Goal: Information Seeking & Learning: Learn about a topic

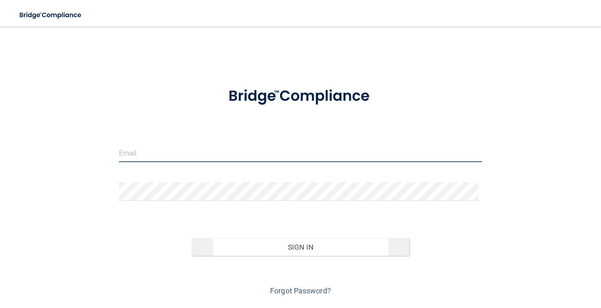
type input "[PERSON_NAME][EMAIL_ADDRESS][DOMAIN_NAME]"
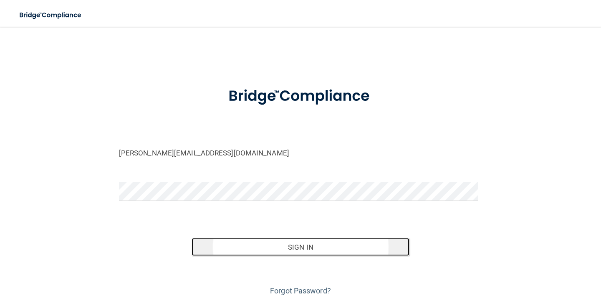
click at [296, 254] on button "Sign In" at bounding box center [300, 247] width 218 height 18
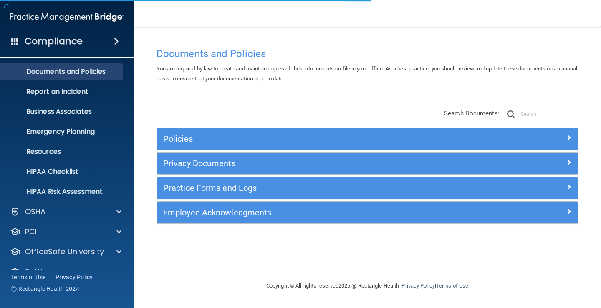
scroll to position [38, 0]
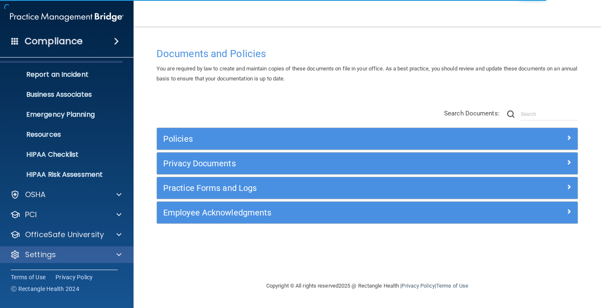
click at [86, 261] on div "Settings" at bounding box center [67, 254] width 134 height 17
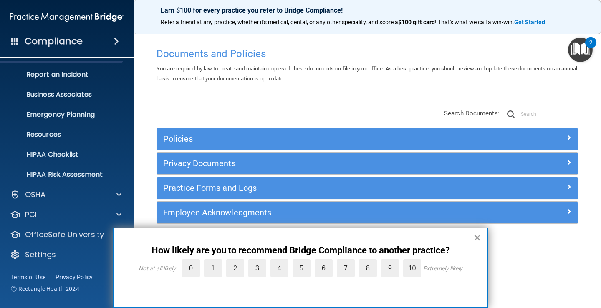
click at [473, 237] on button "×" at bounding box center [477, 237] width 8 height 13
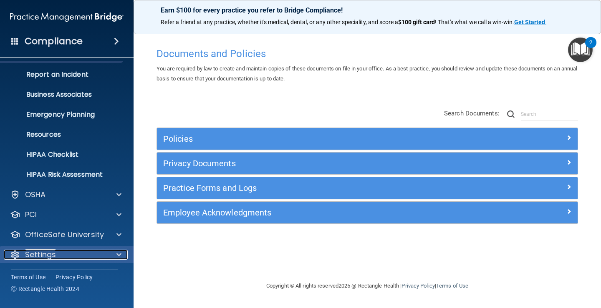
click at [69, 259] on div "Settings" at bounding box center [55, 255] width 103 height 10
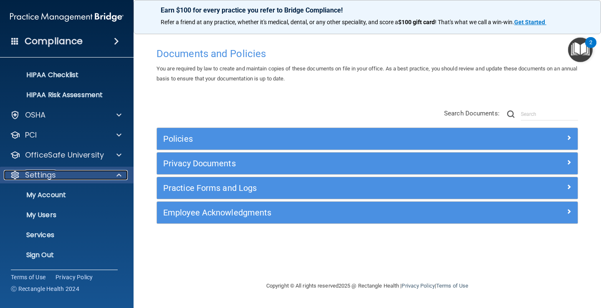
scroll to position [118, 0]
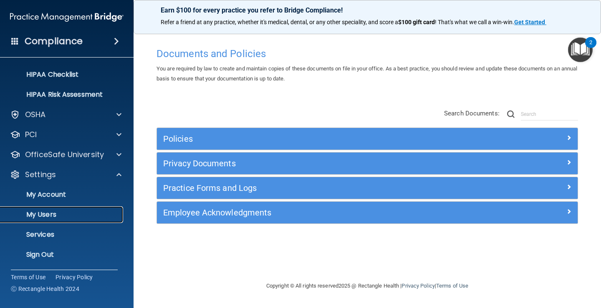
click at [52, 217] on p "My Users" at bounding box center [62, 215] width 114 height 8
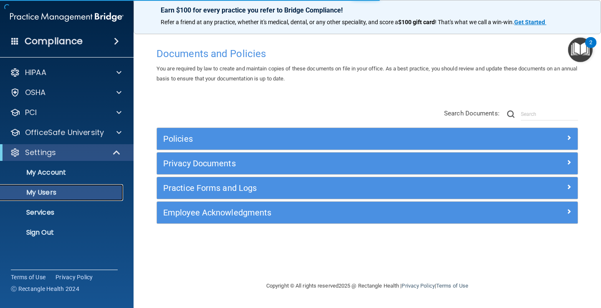
select select "20"
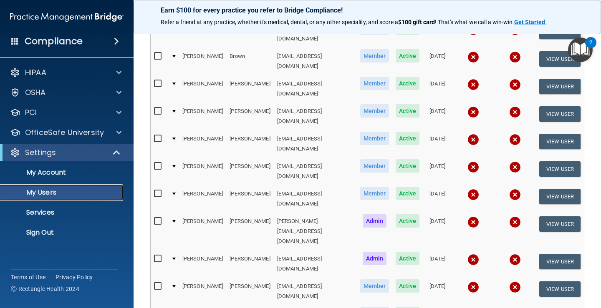
scroll to position [125, 0]
click at [173, 220] on div at bounding box center [173, 221] width 3 height 3
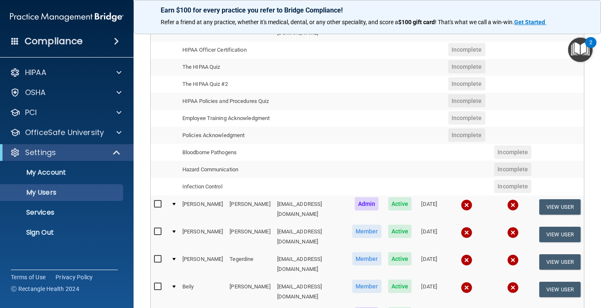
scroll to position [334, 0]
click at [174, 230] on div at bounding box center [173, 231] width 3 height 3
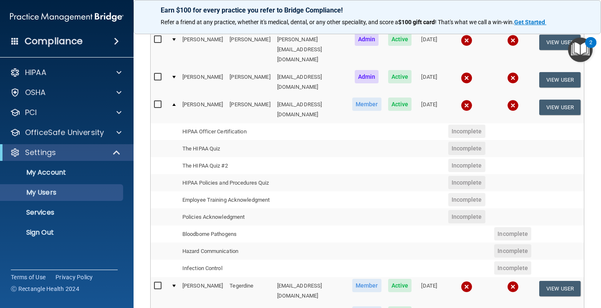
scroll to position [292, 0]
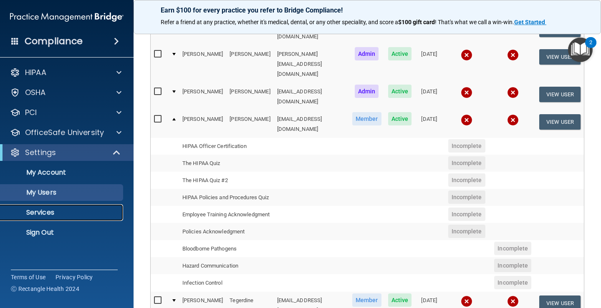
click at [66, 215] on p "Services" at bounding box center [62, 213] width 114 height 8
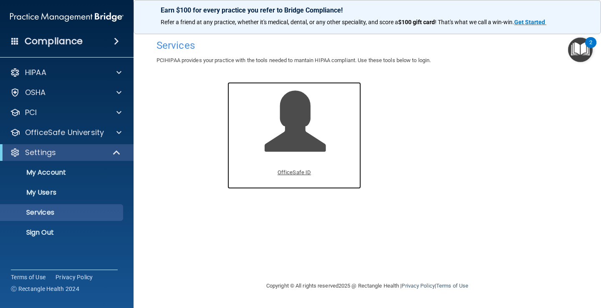
click at [303, 139] on span at bounding box center [303, 127] width 79 height 73
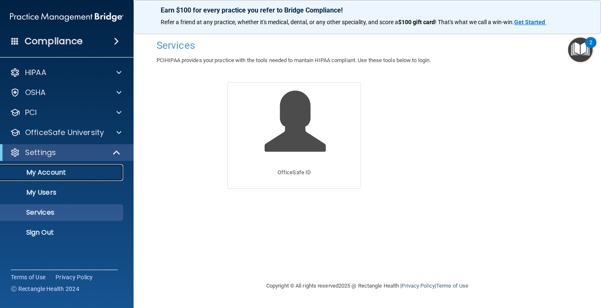
click at [33, 176] on p "My Account" at bounding box center [62, 172] width 114 height 8
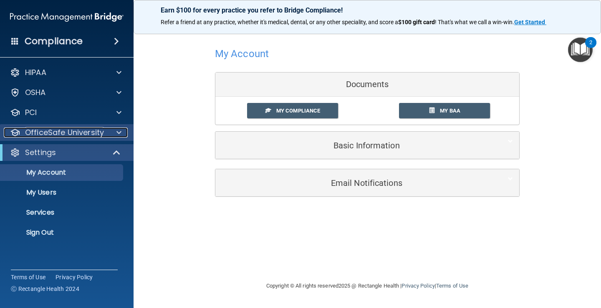
click at [40, 136] on p "OfficeSafe University" at bounding box center [64, 133] width 79 height 10
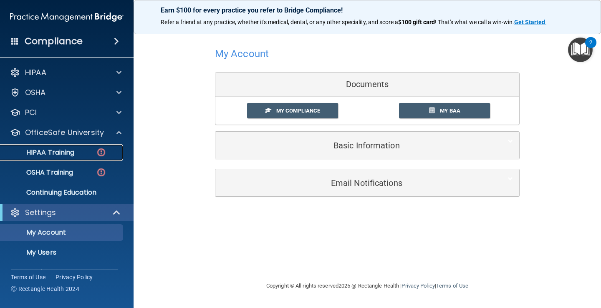
click at [42, 153] on p "HIPAA Training" at bounding box center [39, 152] width 69 height 8
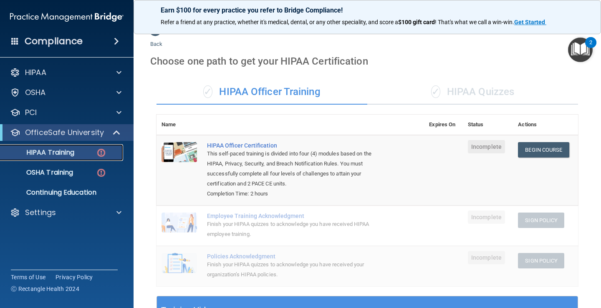
scroll to position [10, 0]
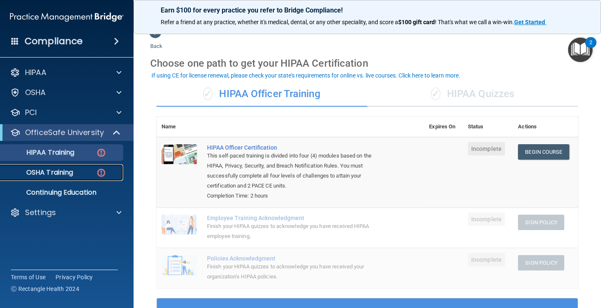
click at [107, 175] on div "OSHA Training" at bounding box center [62, 172] width 114 height 8
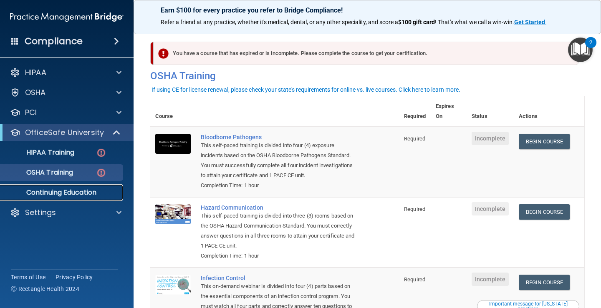
click at [109, 192] on p "Continuing Education" at bounding box center [62, 193] width 114 height 8
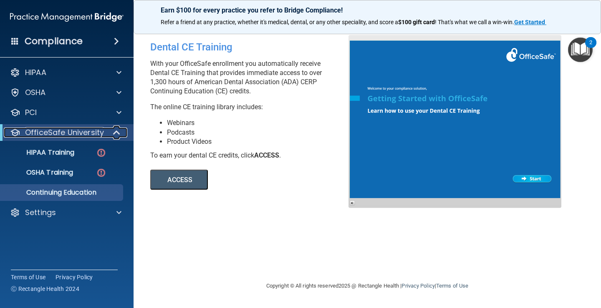
click at [92, 137] on p "OfficeSafe University" at bounding box center [64, 133] width 79 height 10
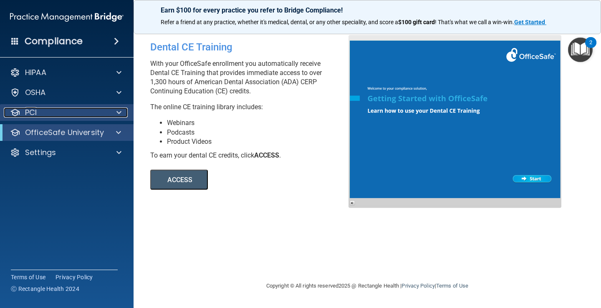
click at [86, 110] on div "PCI" at bounding box center [55, 113] width 103 height 10
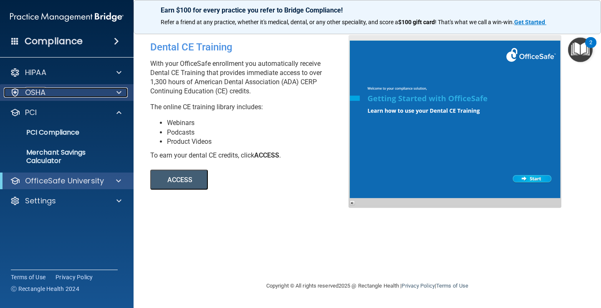
click at [86, 92] on div "OSHA" at bounding box center [55, 93] width 103 height 10
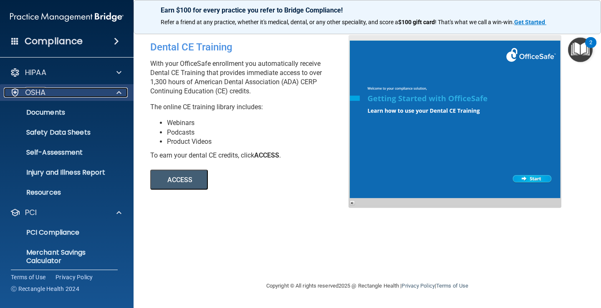
click at [86, 92] on div "OSHA" at bounding box center [55, 93] width 103 height 10
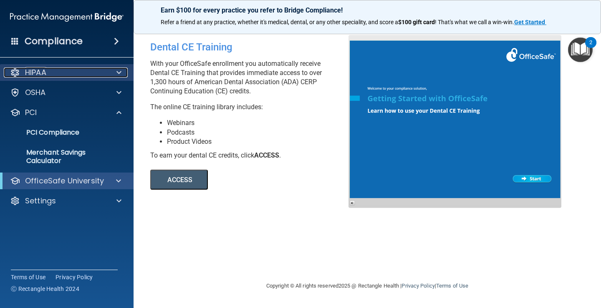
click at [72, 71] on div "HIPAA" at bounding box center [55, 73] width 103 height 10
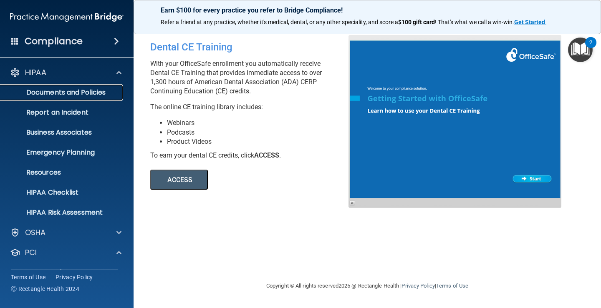
click at [74, 91] on p "Documents and Policies" at bounding box center [62, 92] width 114 height 8
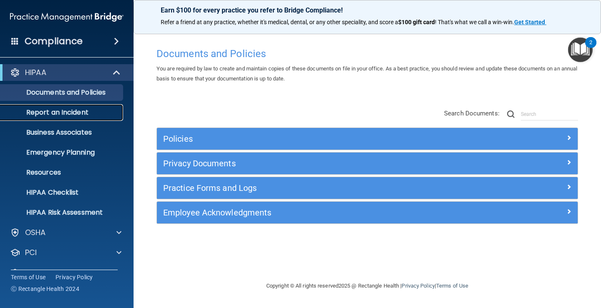
click at [73, 111] on p "Report an Incident" at bounding box center [62, 112] width 114 height 8
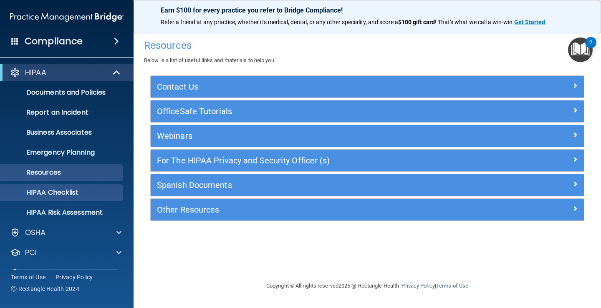
scroll to position [38, 0]
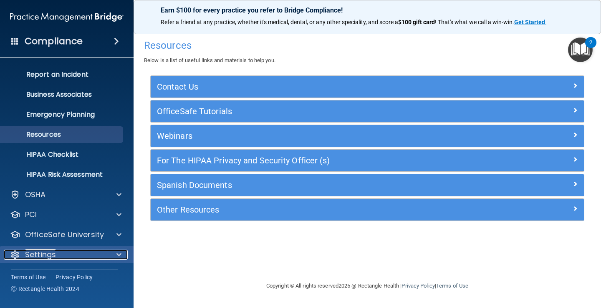
click at [55, 253] on p "Settings" at bounding box center [40, 255] width 31 height 10
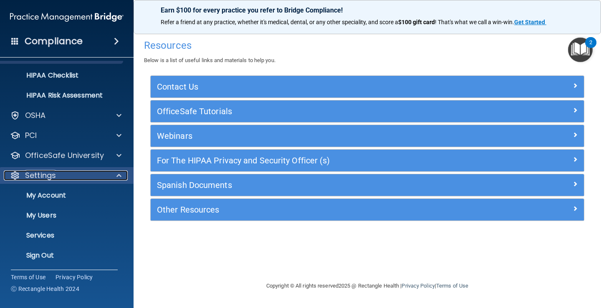
scroll to position [118, 0]
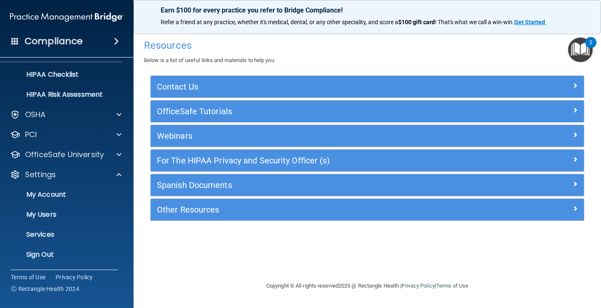
click at [58, 204] on ul "My Account My Users Services Sign Out" at bounding box center [67, 223] width 151 height 80
click at [60, 214] on p "My Users" at bounding box center [62, 215] width 114 height 8
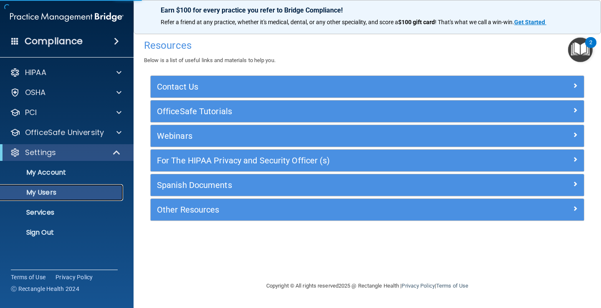
select select "20"
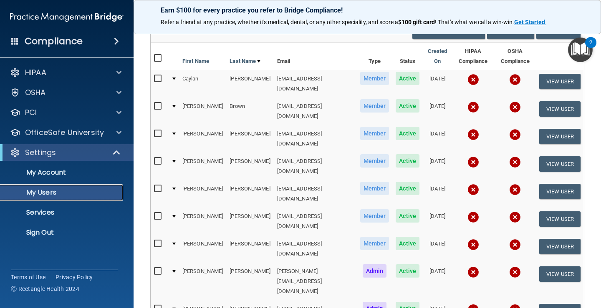
scroll to position [95, 0]
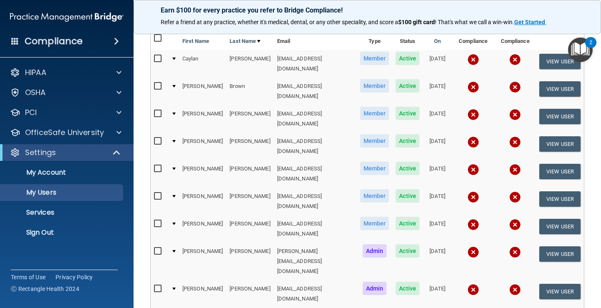
click at [467, 246] on img at bounding box center [473, 252] width 12 height 12
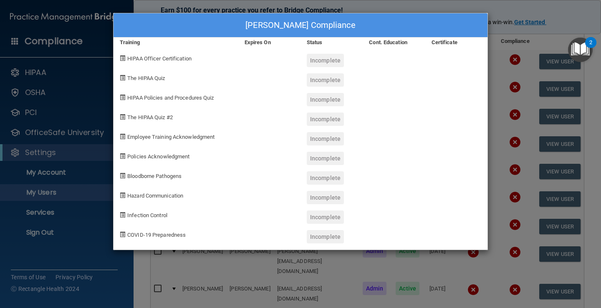
click at [121, 58] on span at bounding box center [122, 57] width 5 height 5
click at [515, 23] on div "[PERSON_NAME] Compliance Training Expires On Status Cont. Education Certificate…" at bounding box center [300, 154] width 601 height 308
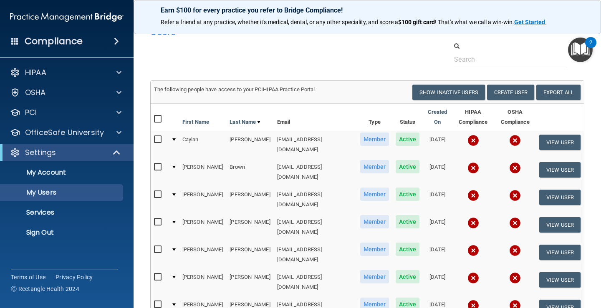
scroll to position [0, 0]
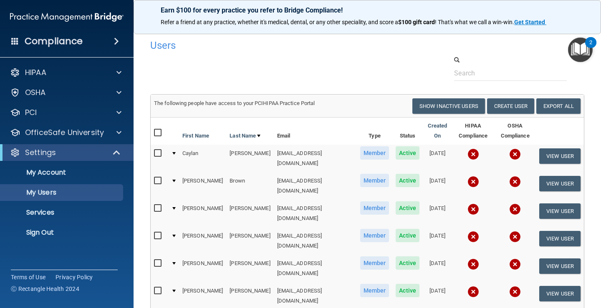
click at [576, 53] on img "Open Resource Center, 2 new notifications" at bounding box center [580, 50] width 25 height 25
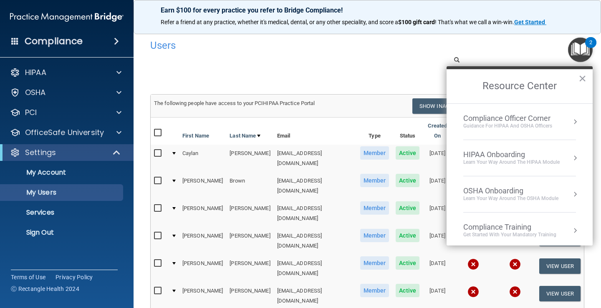
click at [502, 123] on div "Guidance for HIPAA and OSHA Officers" at bounding box center [507, 126] width 89 height 7
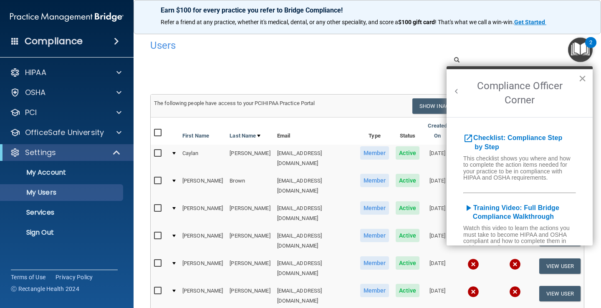
click at [581, 78] on button "×" at bounding box center [582, 78] width 8 height 13
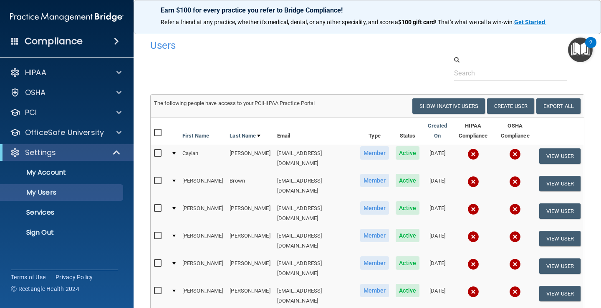
click at [354, 70] on div at bounding box center [367, 67] width 446 height 25
